Goal: Information Seeking & Learning: Learn about a topic

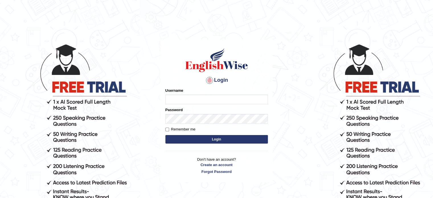
type input "tahseen"
click at [195, 136] on button "Login" at bounding box center [216, 139] width 102 height 9
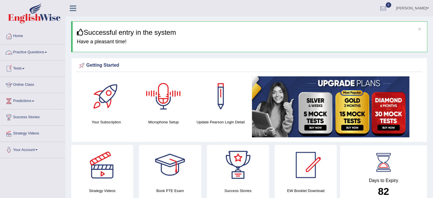
click at [47, 53] on span at bounding box center [46, 52] width 2 height 1
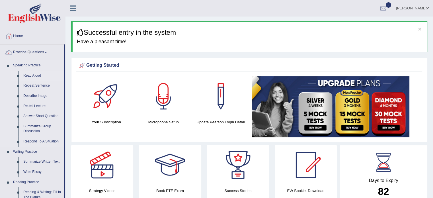
click at [33, 73] on link "Read Aloud" at bounding box center [42, 76] width 43 height 10
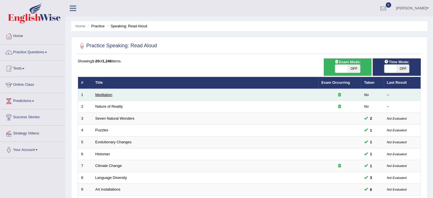
click at [103, 95] on link "Meditation" at bounding box center [103, 94] width 17 height 4
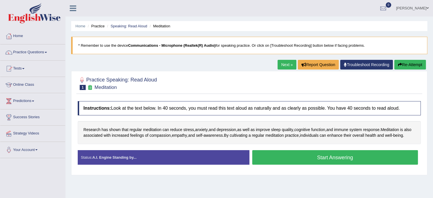
click at [275, 162] on button "Start Answering" at bounding box center [335, 157] width 166 height 15
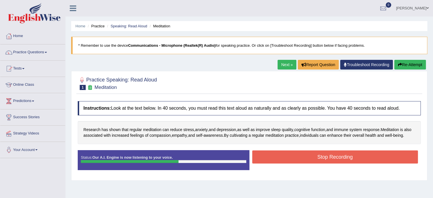
click at [275, 162] on button "Stop Recording" at bounding box center [335, 156] width 166 height 13
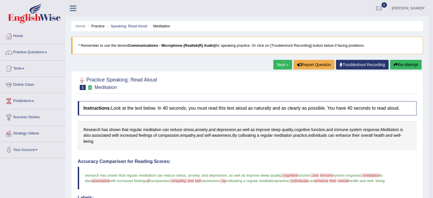
click at [406, 65] on button "Re-Attempt" at bounding box center [406, 65] width 32 height 10
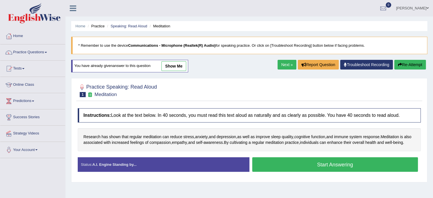
click at [263, 170] on button "Start Answering" at bounding box center [335, 164] width 166 height 15
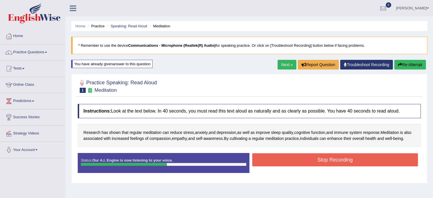
click at [266, 166] on button "Stop Recording" at bounding box center [335, 159] width 166 height 13
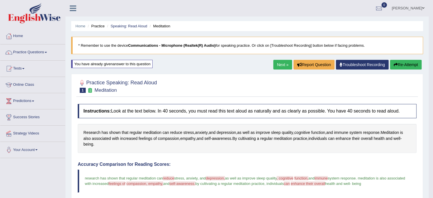
click at [273, 63] on link "Next »" at bounding box center [282, 65] width 19 height 10
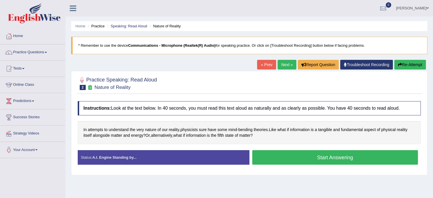
click at [267, 151] on button "Start Answering" at bounding box center [335, 157] width 166 height 15
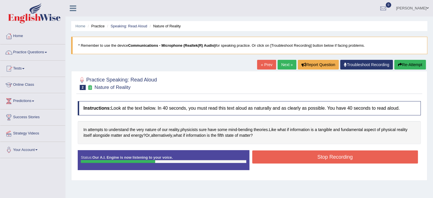
click at [267, 151] on button "Stop Recording" at bounding box center [335, 156] width 166 height 13
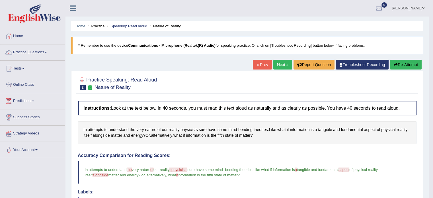
click at [279, 66] on link "Next »" at bounding box center [282, 65] width 19 height 10
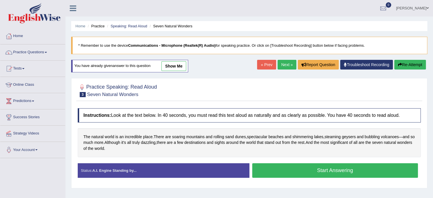
click at [282, 174] on button "Start Answering" at bounding box center [335, 170] width 166 height 15
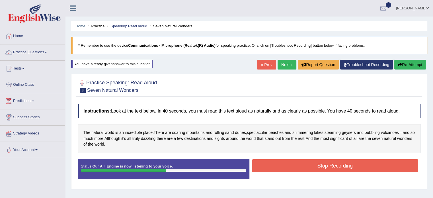
click at [283, 168] on button "Stop Recording" at bounding box center [335, 165] width 166 height 13
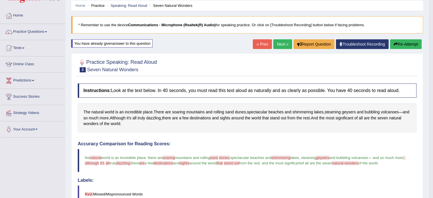
scroll to position [20, 0]
click at [283, 41] on link "Next »" at bounding box center [282, 45] width 19 height 10
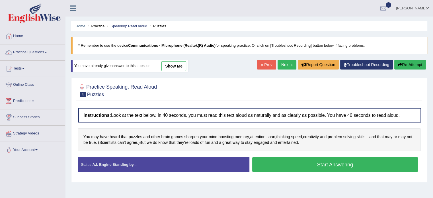
click at [277, 168] on button "Start Answering" at bounding box center [335, 164] width 166 height 15
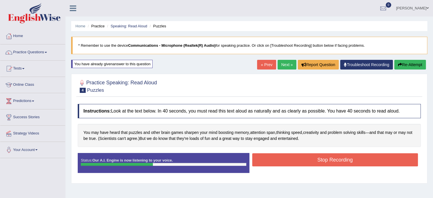
click at [276, 153] on div "Stop Recording" at bounding box center [335, 160] width 172 height 15
click at [274, 154] on button "Stop Recording" at bounding box center [335, 159] width 166 height 13
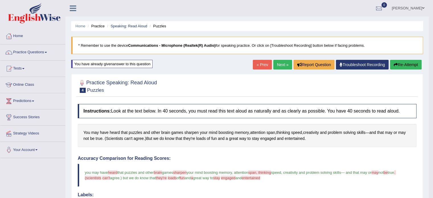
click at [403, 59] on div "Home Practice Speaking: Read Aloud Puzzles * Remember to use the device Communi…" at bounding box center [246, 180] width 363 height 361
click at [400, 63] on button "Re-Attempt" at bounding box center [406, 65] width 32 height 10
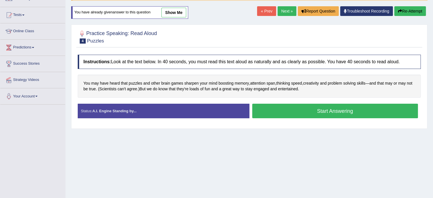
click at [268, 110] on button "Start Answering" at bounding box center [335, 111] width 166 height 15
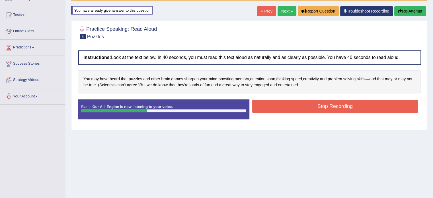
click at [268, 110] on button "Stop Recording" at bounding box center [335, 106] width 166 height 13
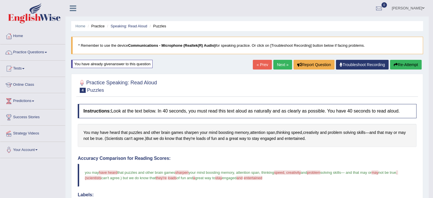
scroll to position [26, 0]
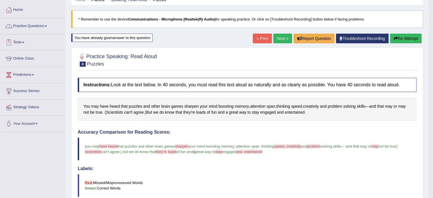
click at [47, 26] on span at bounding box center [46, 26] width 2 height 1
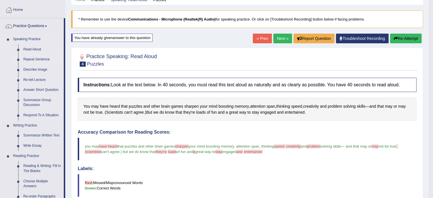
click at [39, 60] on link "Repeat Sentence" at bounding box center [42, 59] width 43 height 10
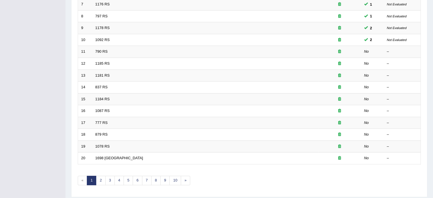
scroll to position [162, 0]
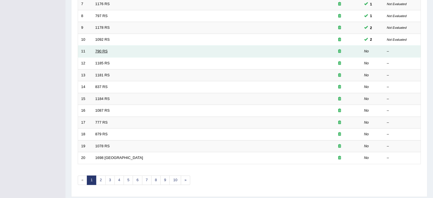
click at [99, 52] on link "790 RS" at bounding box center [101, 51] width 12 height 4
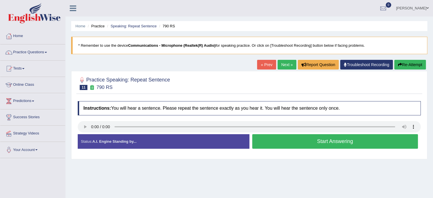
click at [259, 144] on button "Start Answering" at bounding box center [335, 141] width 166 height 15
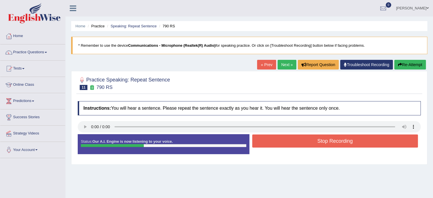
click at [259, 144] on button "Stop Recording" at bounding box center [335, 140] width 166 height 13
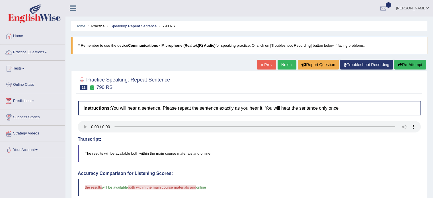
click at [416, 63] on button "Re-Attempt" at bounding box center [410, 65] width 32 height 10
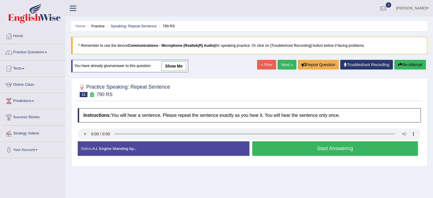
click at [285, 149] on button "Start Answering" at bounding box center [335, 148] width 166 height 15
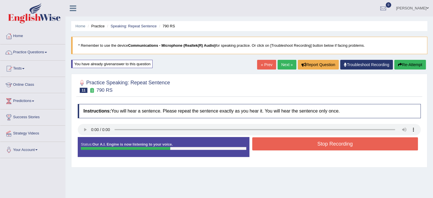
click at [283, 144] on button "Stop Recording" at bounding box center [335, 143] width 166 height 13
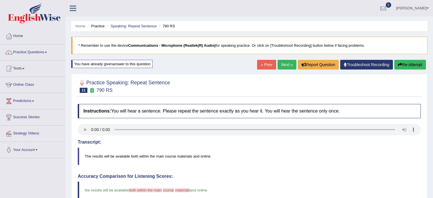
click at [284, 61] on link "Next »" at bounding box center [286, 65] width 19 height 10
